Goal: Task Accomplishment & Management: Manage account settings

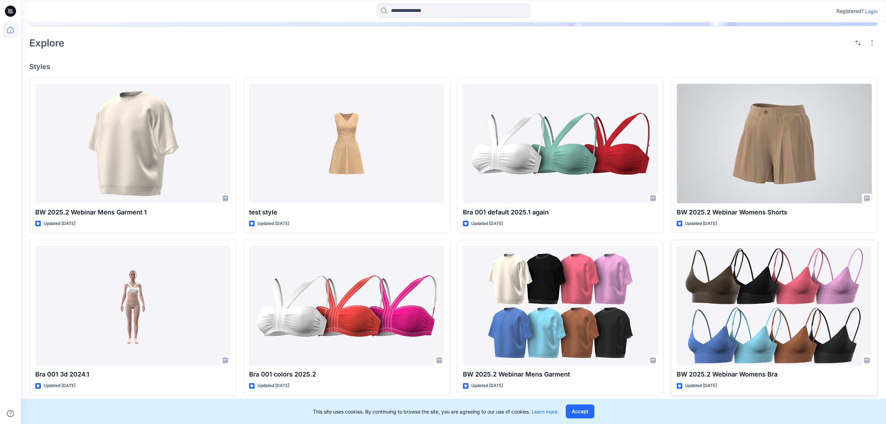
scroll to position [279, 0]
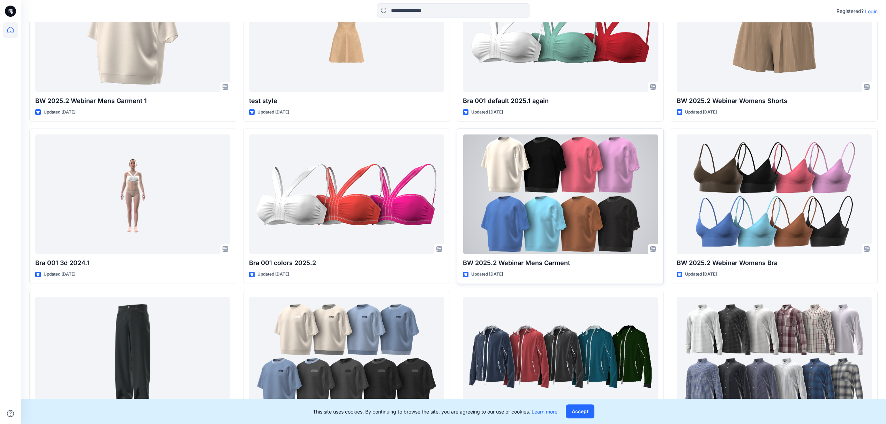
click at [549, 190] on div at bounding box center [560, 193] width 195 height 119
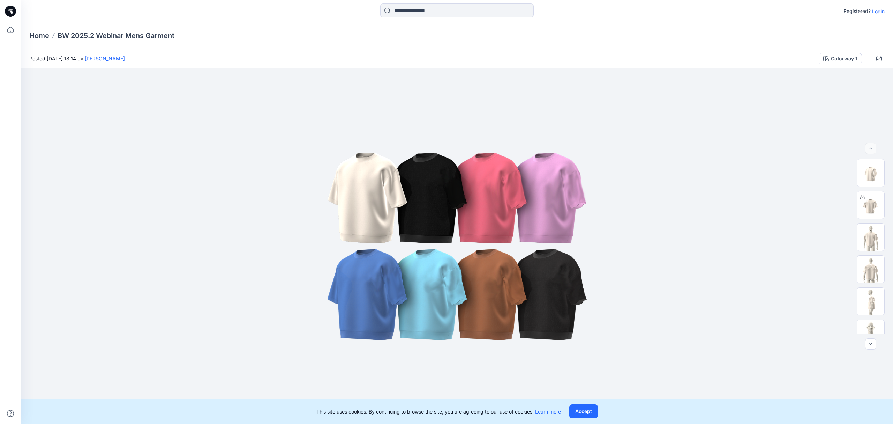
click at [875, 13] on p "Login" at bounding box center [878, 11] width 13 height 7
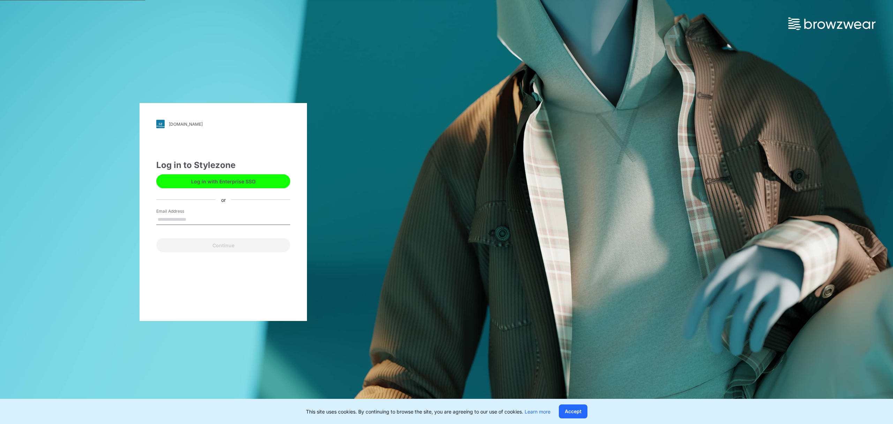
click at [214, 188] on div "Log in to Stylezone Log in with Enterprise SSO or Email Address Continue" at bounding box center [223, 205] width 134 height 93
click at [213, 185] on button "Log in with Enterprise SSO" at bounding box center [223, 181] width 134 height 14
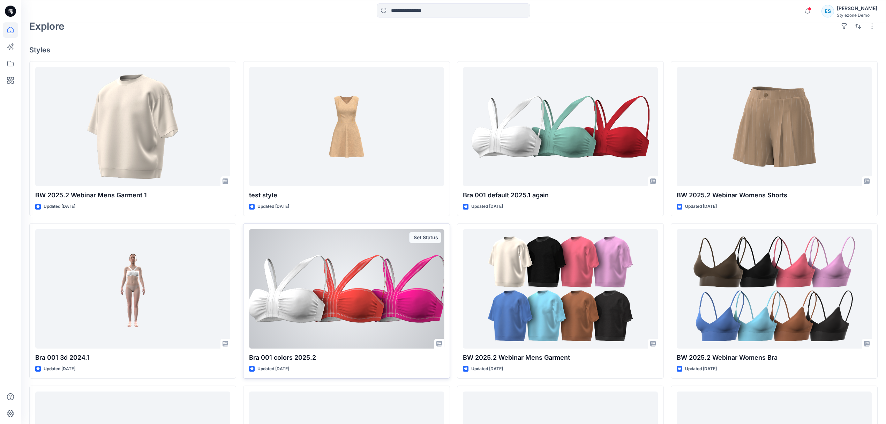
scroll to position [279, 0]
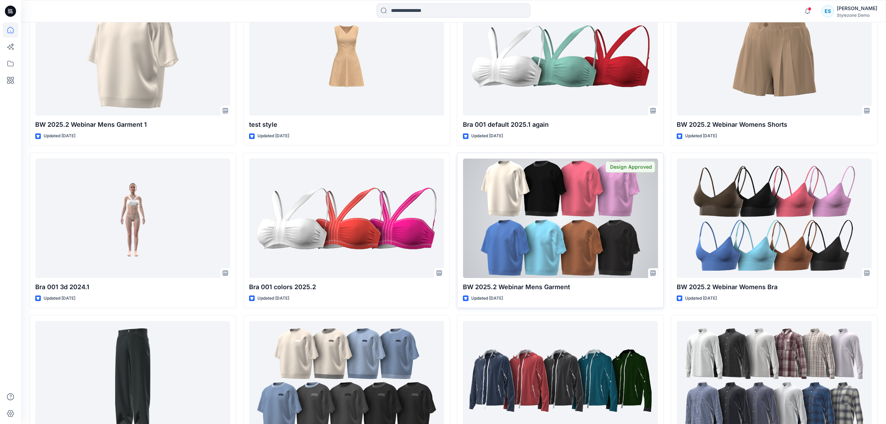
click at [509, 242] on div at bounding box center [560, 217] width 195 height 119
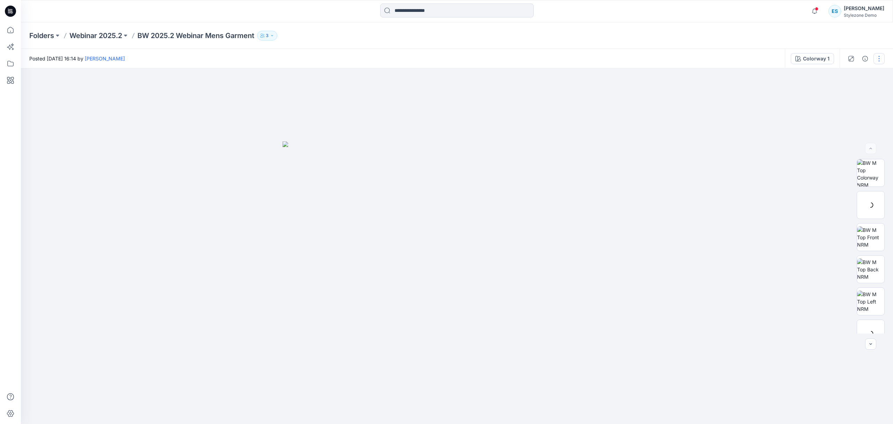
click at [878, 59] on button "button" at bounding box center [879, 58] width 11 height 11
click at [35, 37] on p "Folders" at bounding box center [41, 36] width 25 height 10
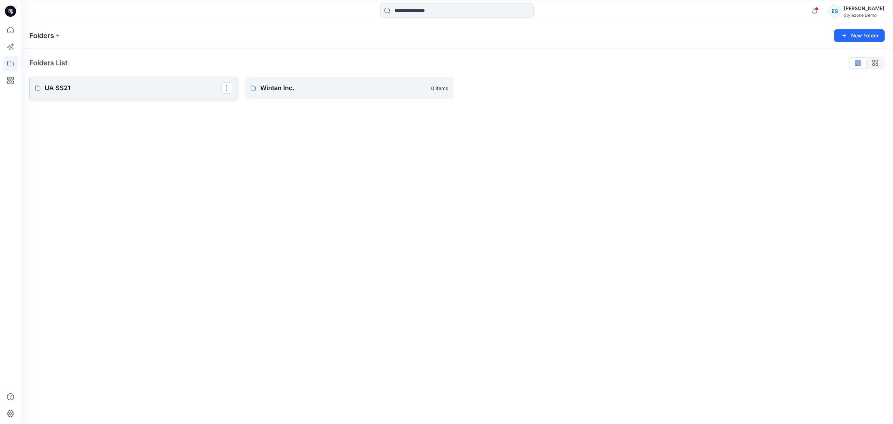
click at [77, 87] on p "UA SS21" at bounding box center [133, 88] width 177 height 10
click at [130, 90] on p "Apparel-Train-Womens & Girls" at bounding box center [133, 89] width 177 height 10
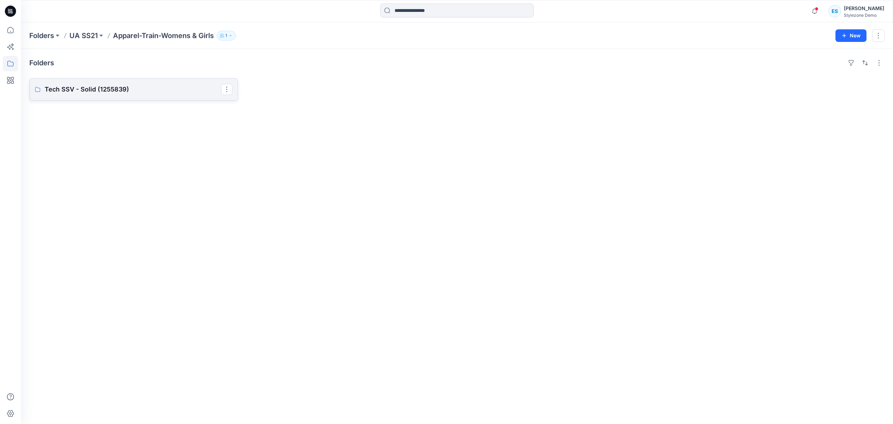
click at [118, 84] on link "Tech SSV - Solid (1255839)" at bounding box center [133, 89] width 209 height 22
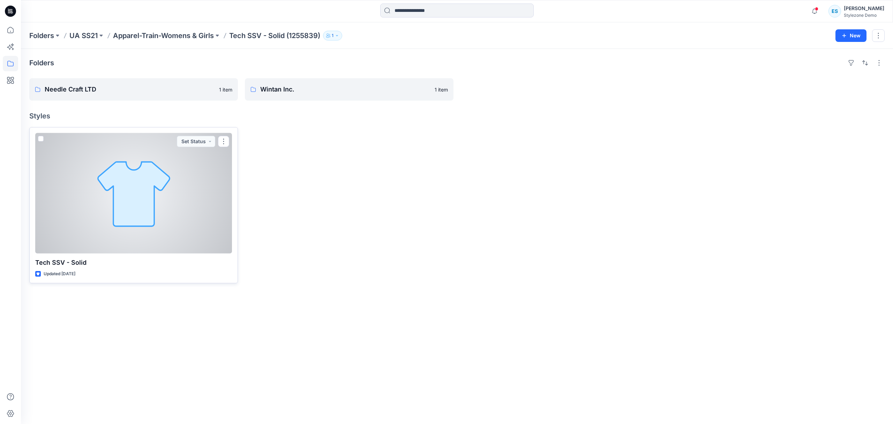
click at [123, 172] on div at bounding box center [133, 193] width 197 height 120
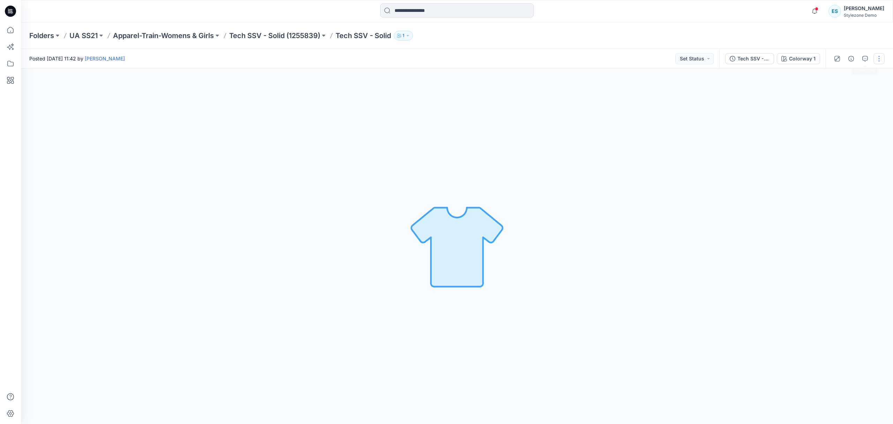
click at [874, 62] on button "button" at bounding box center [879, 58] width 11 height 11
click at [840, 96] on button "Edit" at bounding box center [850, 94] width 64 height 13
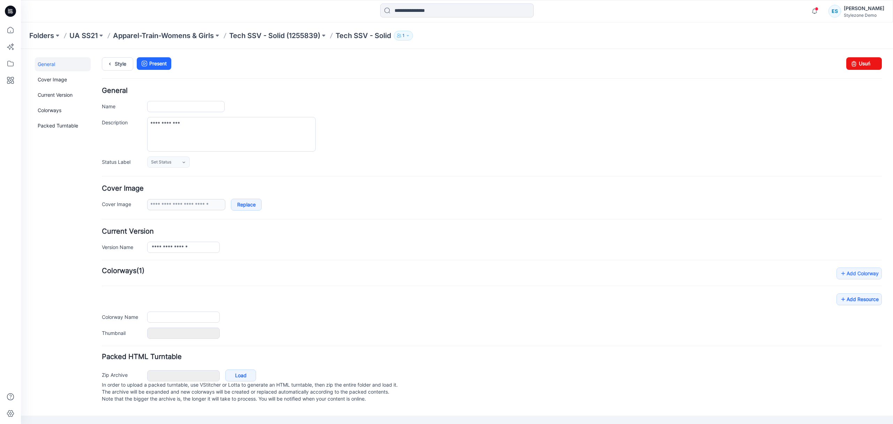
type input "**********"
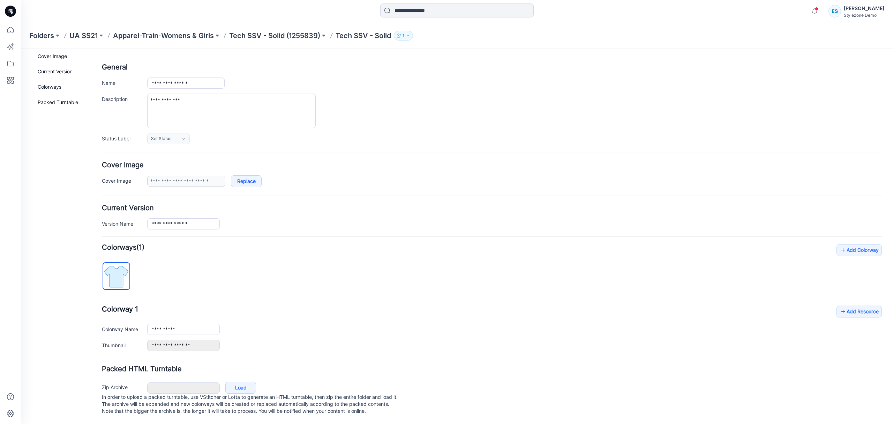
scroll to position [33, 0]
drag, startPoint x: 104, startPoint y: 364, endPoint x: 194, endPoint y: 363, distance: 90.7
click at [194, 365] on h4 "Packed HTML Turntable" at bounding box center [492, 368] width 780 height 7
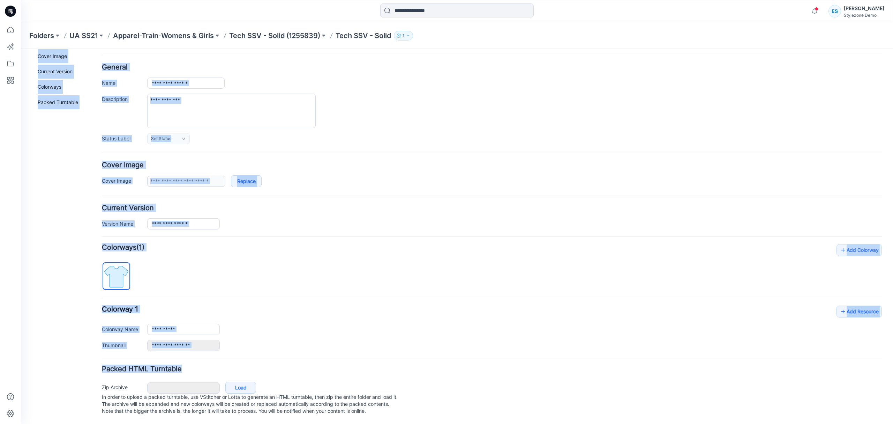
drag, startPoint x: 198, startPoint y: 360, endPoint x: 92, endPoint y: 361, distance: 106.4
click at [92, 361] on div "**********" at bounding box center [453, 224] width 864 height 398
click at [149, 365] on h4 "Packed HTML Turntable" at bounding box center [492, 368] width 780 height 7
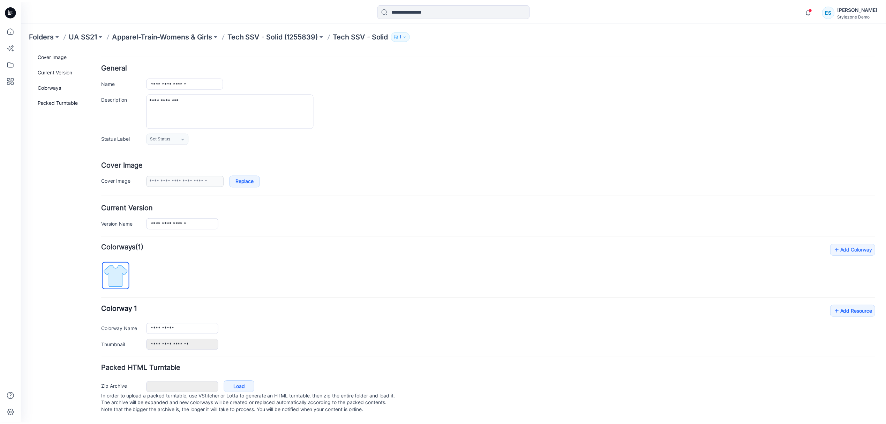
scroll to position [0, 0]
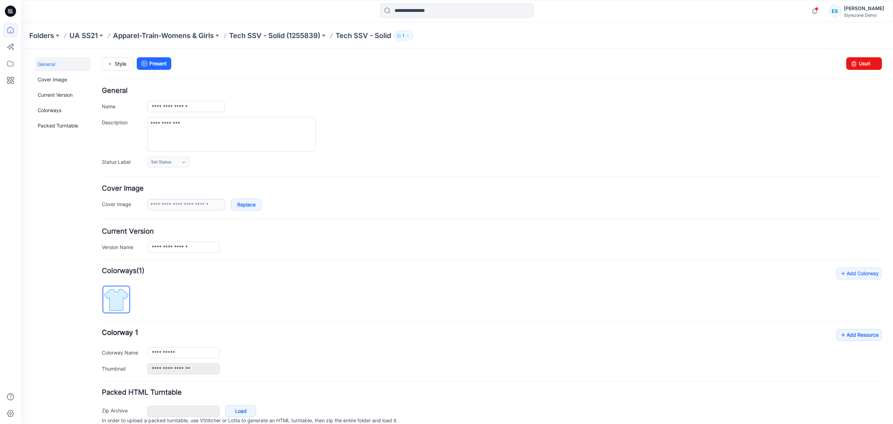
click at [13, 31] on icon at bounding box center [10, 29] width 15 height 15
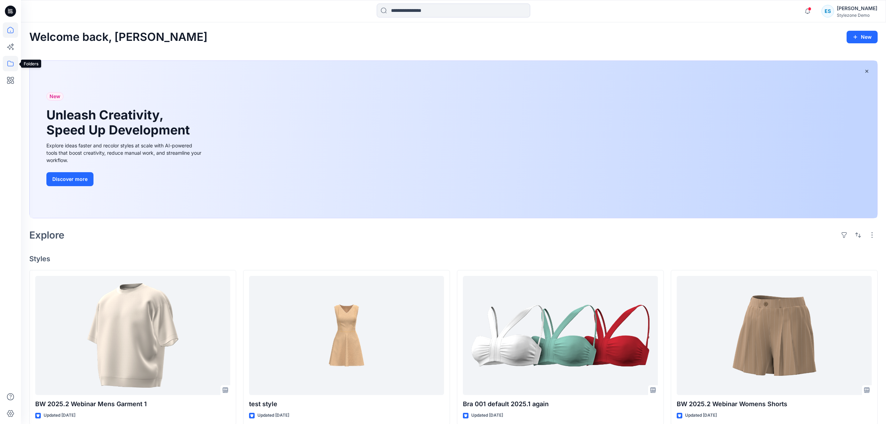
click at [12, 59] on icon at bounding box center [10, 63] width 15 height 15
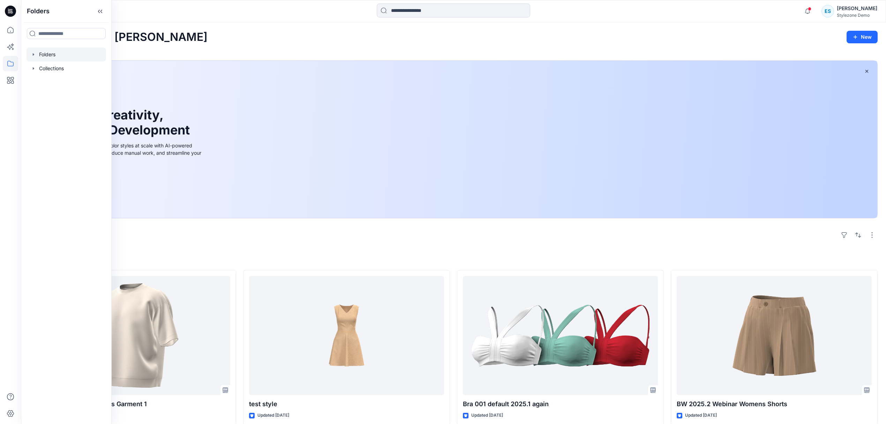
click at [73, 54] on div at bounding box center [67, 54] width 80 height 14
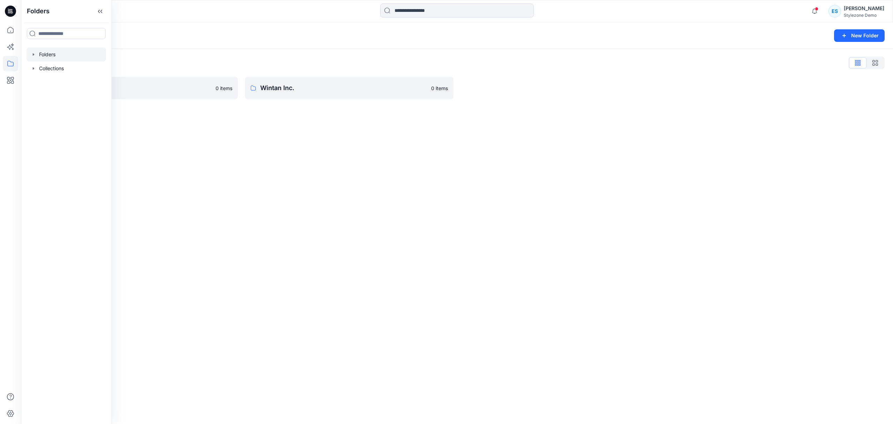
click at [270, 159] on div "Folders New Folder Folders List UA SS21 0 items Wintan Inc. 0 items" at bounding box center [457, 222] width 872 height 401
